Goal: Communication & Community: Answer question/provide support

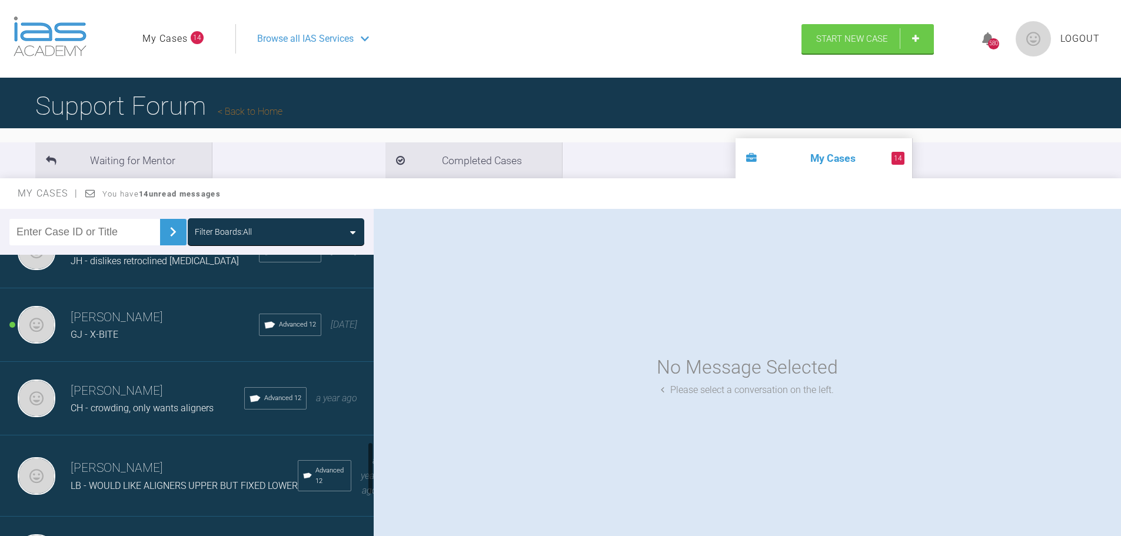
scroll to position [1118, 0]
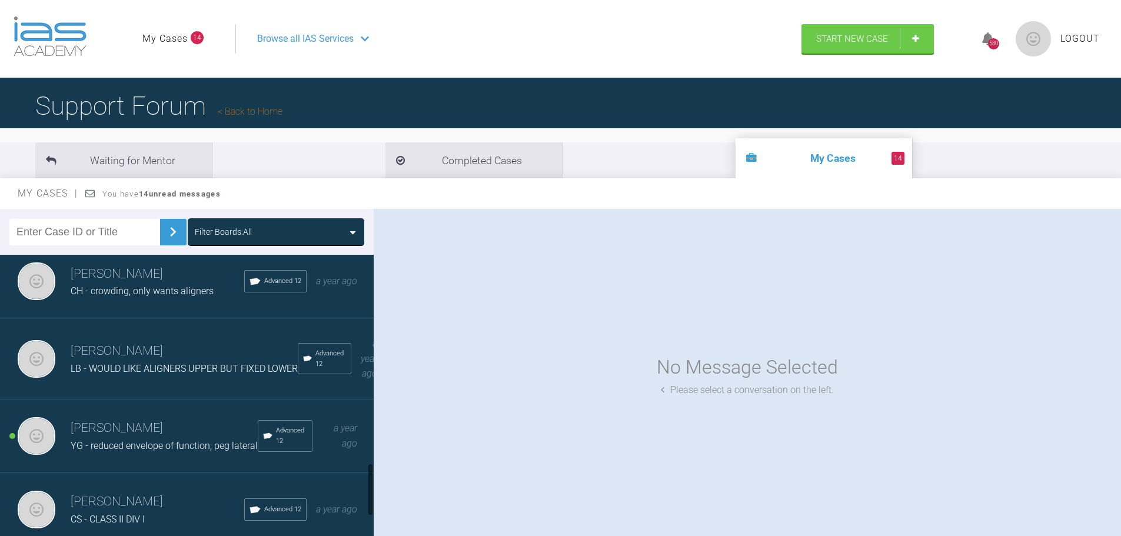
click at [133, 450] on span "YG - reduced envelope of function, peg lateral" at bounding box center [164, 445] width 187 height 11
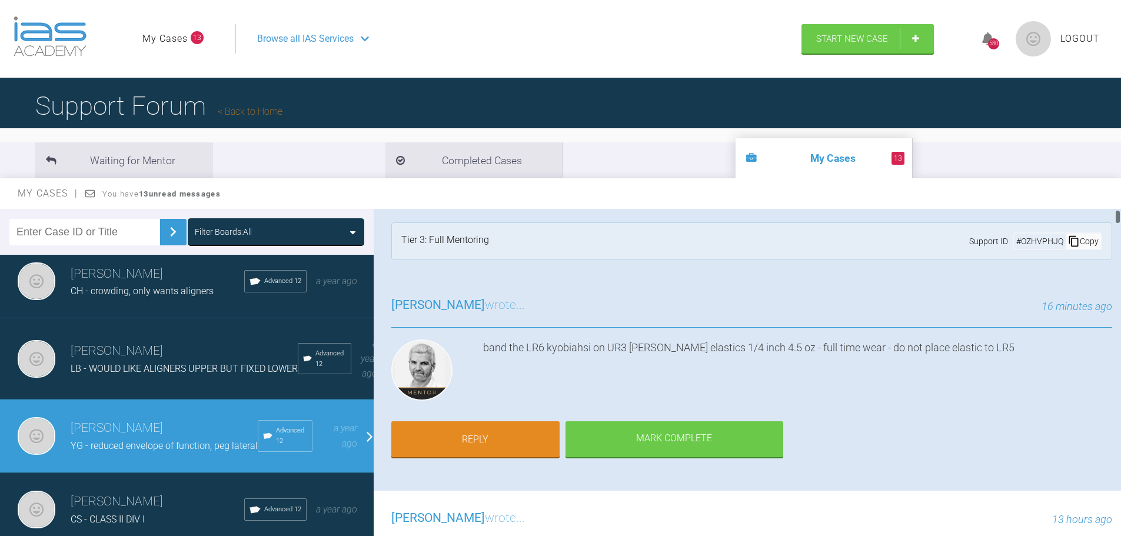
scroll to position [0, 0]
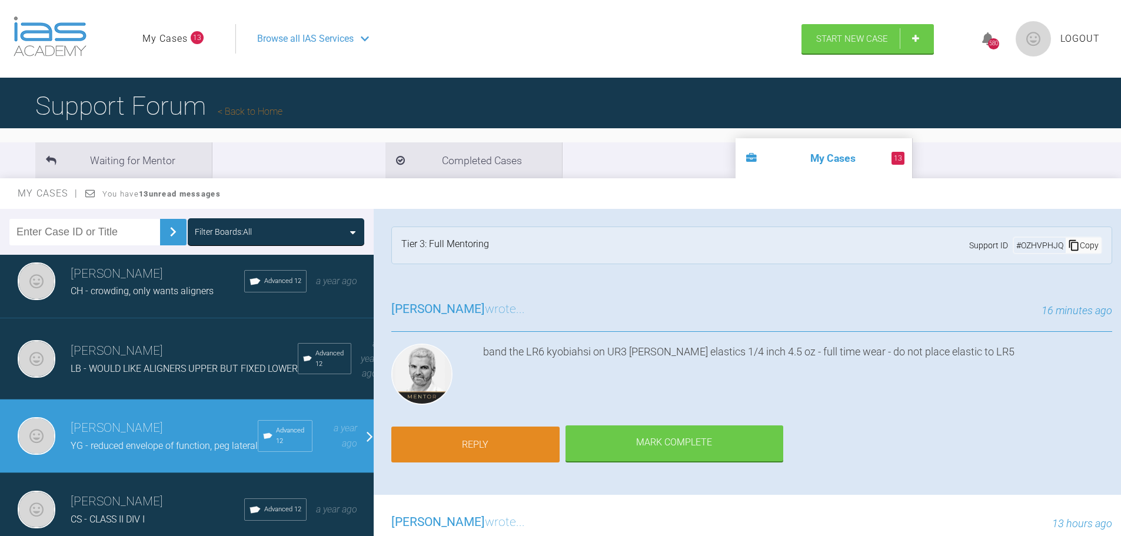
click at [521, 442] on link "Reply" at bounding box center [475, 445] width 168 height 36
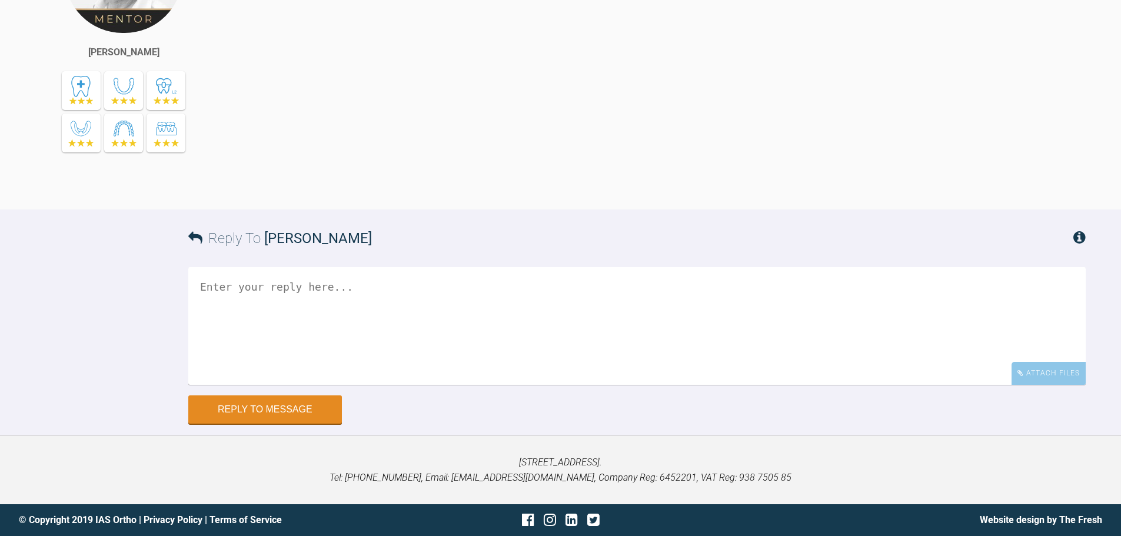
scroll to position [16033, 0]
click at [448, 293] on textarea at bounding box center [636, 326] width 897 height 118
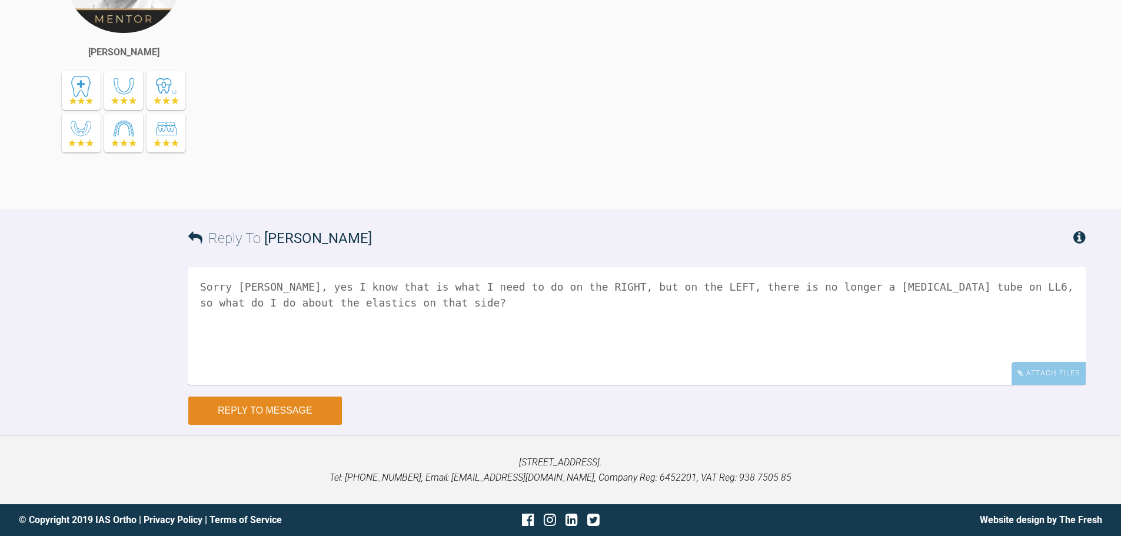
type textarea "Sorry [PERSON_NAME], yes I know that is what I need to do on the RIGHT, but on …"
click at [325, 411] on button "Reply to Message" at bounding box center [265, 411] width 154 height 28
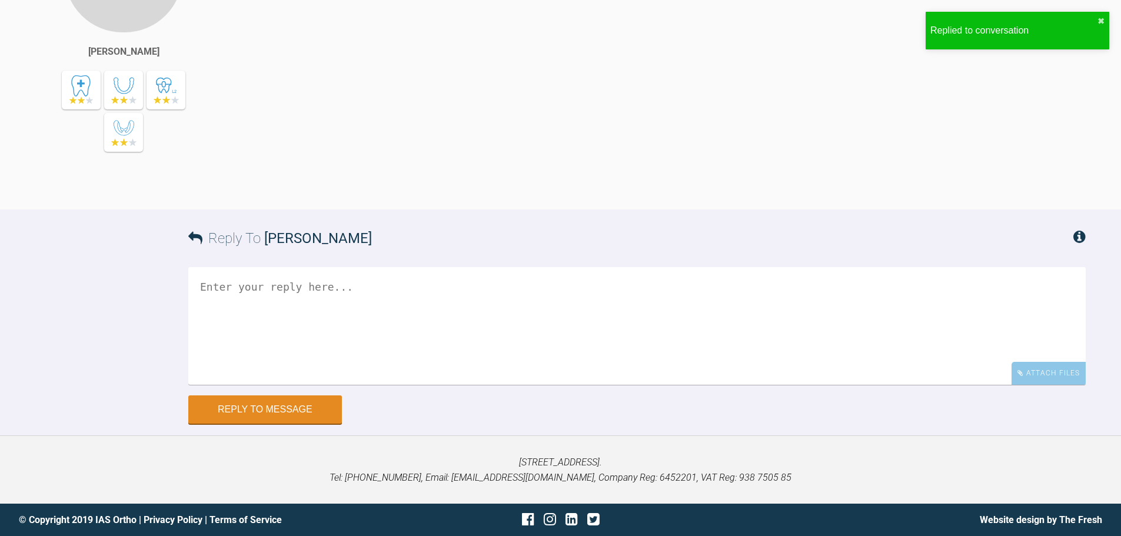
scroll to position [16425, 0]
